Goal: Information Seeking & Learning: Learn about a topic

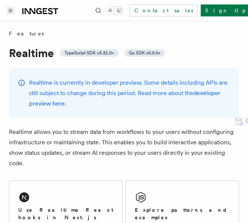
click at [10, 10] on icon "Toggle navigation" at bounding box center [10, 10] width 3 height 3
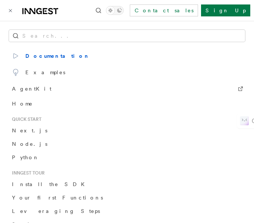
click at [31, 7] on icon at bounding box center [40, 11] width 36 height 9
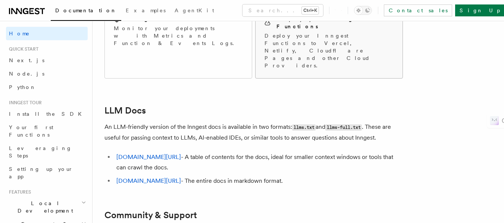
scroll to position [719, 0]
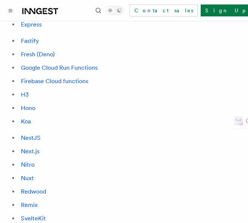
scroll to position [634, 0]
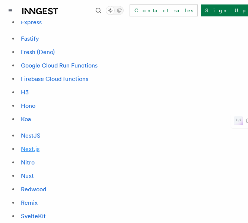
click at [35, 145] on link "Next.js" at bounding box center [30, 148] width 19 height 7
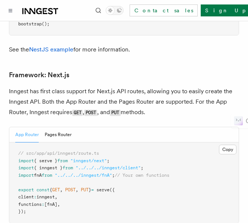
scroll to position [4938, 0]
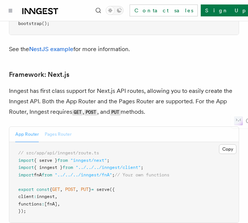
click at [59, 127] on button "Pages Router" at bounding box center [58, 134] width 27 height 15
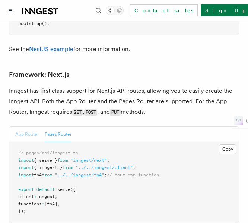
click at [18, 127] on button "App Router" at bounding box center [26, 134] width 23 height 15
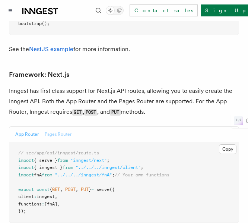
click at [64, 127] on button "Pages Router" at bounding box center [58, 134] width 27 height 15
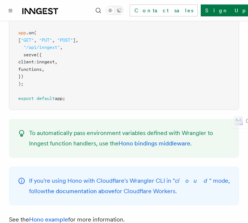
scroll to position [4072, 0]
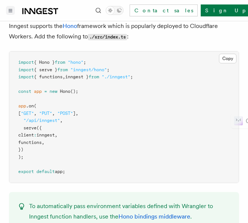
click at [11, 10] on icon "Toggle navigation" at bounding box center [11, 10] width 4 height 3
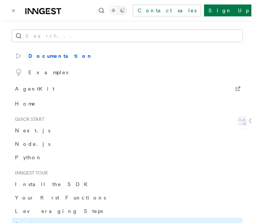
scroll to position [4041, 0]
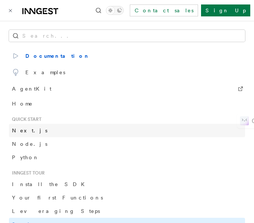
click at [21, 130] on span "Next.js" at bounding box center [29, 130] width 35 height 6
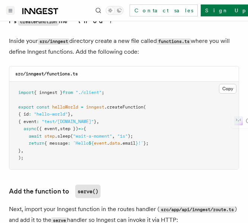
scroll to position [1345, 0]
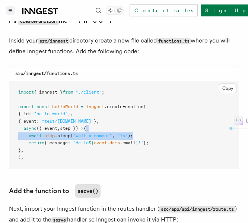
drag, startPoint x: 139, startPoint y: 105, endPoint x: 135, endPoint y: 97, distance: 9.5
click at [135, 97] on pre "import { inngest } from "./client" ; export const helloWorld = inngest .createF…" at bounding box center [124, 125] width 230 height 88
copy code "await step .sleep ( "wait-a-moment" , "1s" );"
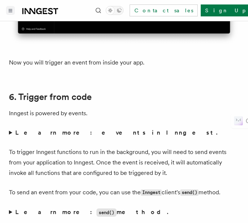
scroll to position [3426, 0]
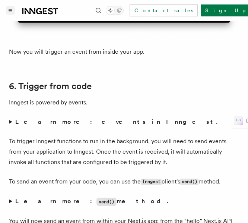
click at [10, 117] on summary "Learn more: events in Inngest." at bounding box center [124, 122] width 230 height 10
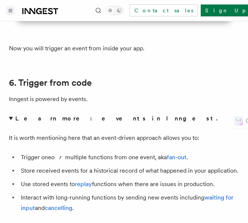
scroll to position [3430, 0]
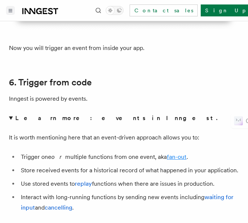
click at [167, 153] on link "fan-out" at bounding box center [177, 156] width 20 height 7
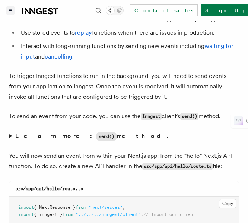
scroll to position [3582, 0]
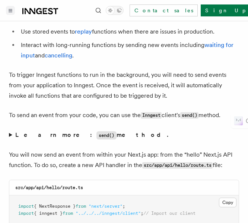
click at [175, 130] on summary "Learn more: send() method." at bounding box center [124, 135] width 230 height 11
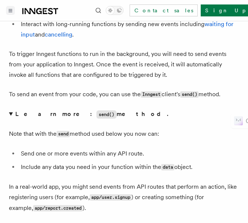
scroll to position [3605, 0]
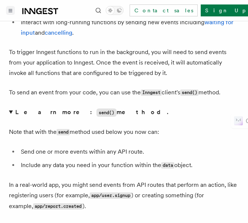
click at [12, 107] on summary "Learn more: send() method." at bounding box center [124, 112] width 230 height 11
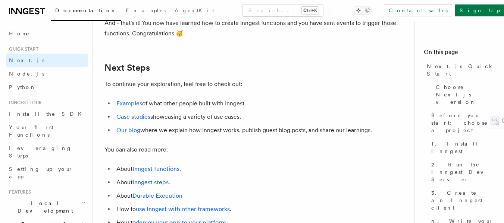
scroll to position [4715, 0]
click at [143, 120] on link "Case studies" at bounding box center [133, 116] width 34 height 7
click at [127, 133] on link "Our blog" at bounding box center [128, 129] width 24 height 7
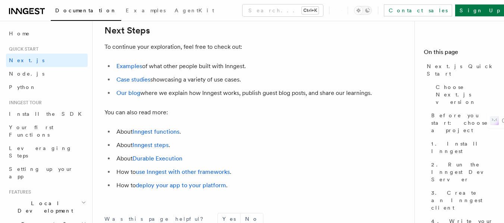
scroll to position [4752, 0]
click at [133, 69] on link "Examples" at bounding box center [129, 65] width 26 height 7
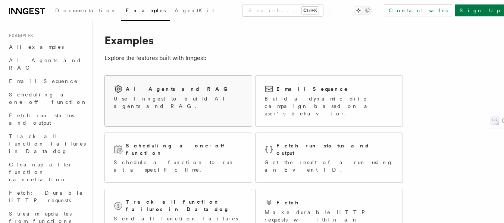
scroll to position [9, 0]
drag, startPoint x: 197, startPoint y: 88, endPoint x: 149, endPoint y: 86, distance: 48.5
click at [149, 86] on h2 "AI Agents and RAG" at bounding box center [179, 88] width 106 height 7
click at [138, 97] on p "Use Inngest to build AI agents and RAG." at bounding box center [178, 101] width 129 height 15
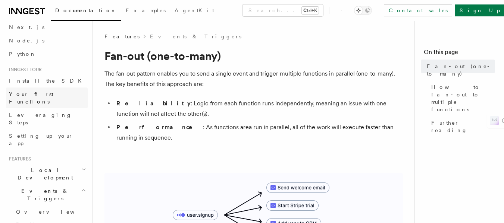
scroll to position [34, 0]
click at [37, 133] on span "Setting up your app" at bounding box center [41, 139] width 64 height 13
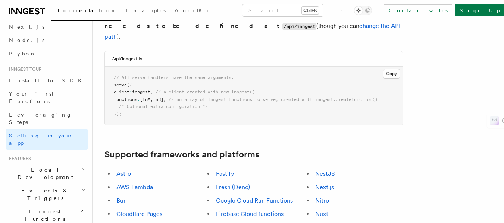
scroll to position [344, 0]
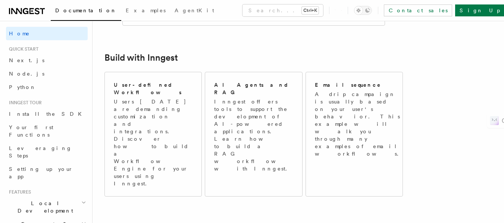
scroll to position [426, 0]
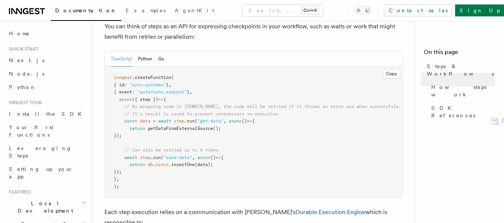
scroll to position [346, 0]
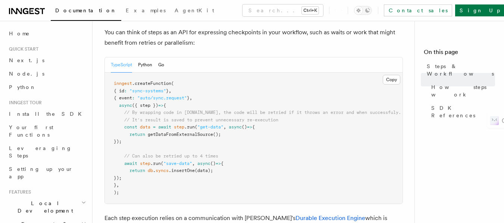
click at [120, 103] on span "async" at bounding box center [125, 105] width 13 height 5
drag, startPoint x: 119, startPoint y: 75, endPoint x: 117, endPoint y: 86, distance: 11.3
click at [117, 86] on pre "inngest .createFunction ( { id : "sync-systems" } , { event : "auto/sync.reques…" at bounding box center [253, 138] width 297 height 131
click at [180, 77] on pre "inngest .createFunction ( { id : "sync-systems" } , { event : "auto/sync.reques…" at bounding box center [253, 138] width 297 height 131
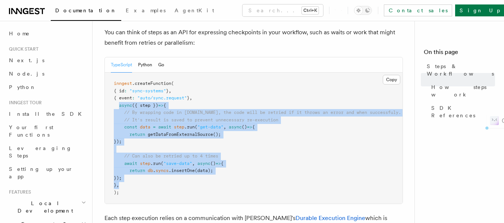
drag, startPoint x: 119, startPoint y: 76, endPoint x: 131, endPoint y: 155, distance: 80.0
click at [131, 155] on pre "inngest .createFunction ( { id : "sync-systems" } , { event : "auto/sync.reques…" at bounding box center [253, 138] width 297 height 131
copy code "async ({ step }) => { // By wrapping code in [DOMAIN_NAME], the code will be re…"
click at [176, 117] on span "// It's result is saved to prevent unnecessary re-execution" at bounding box center [201, 119] width 154 height 5
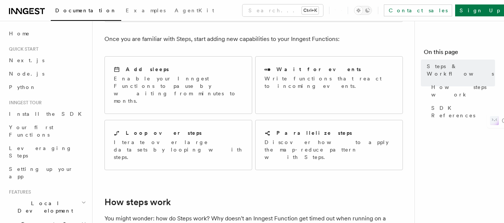
scroll to position [129, 0]
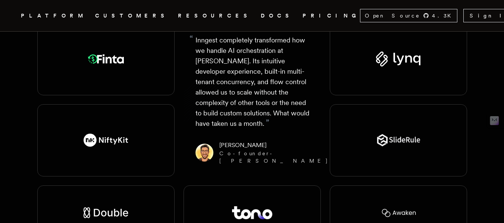
scroll to position [1313, 0]
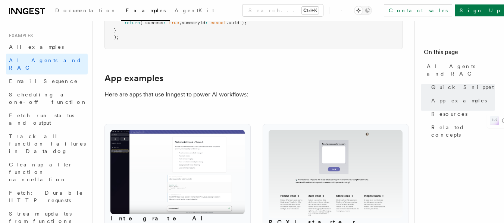
scroll to position [927, 0]
